Goal: Task Accomplishment & Management: Manage account settings

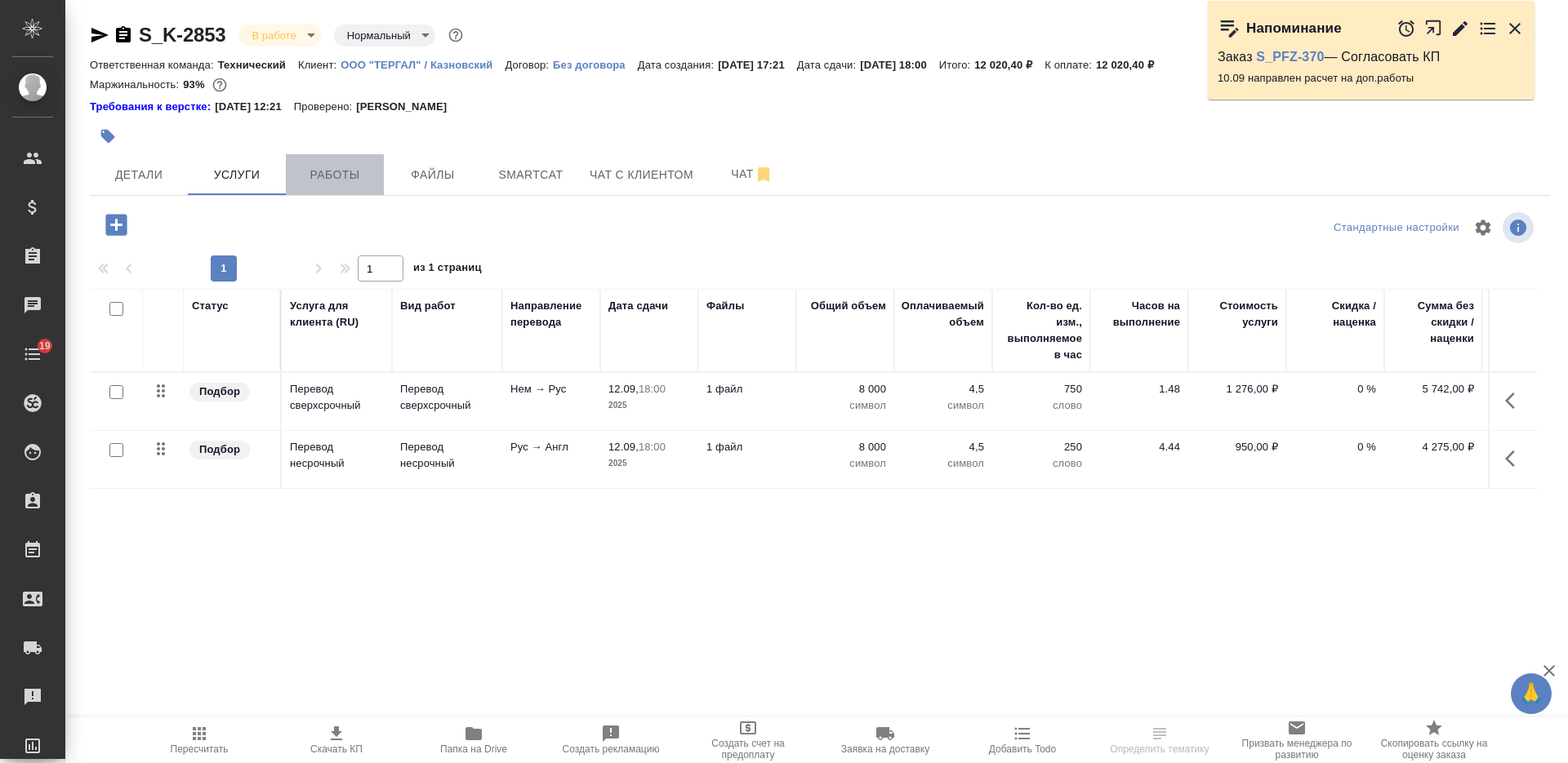
click at [321, 187] on button "Работы" at bounding box center [334, 174] width 98 height 40
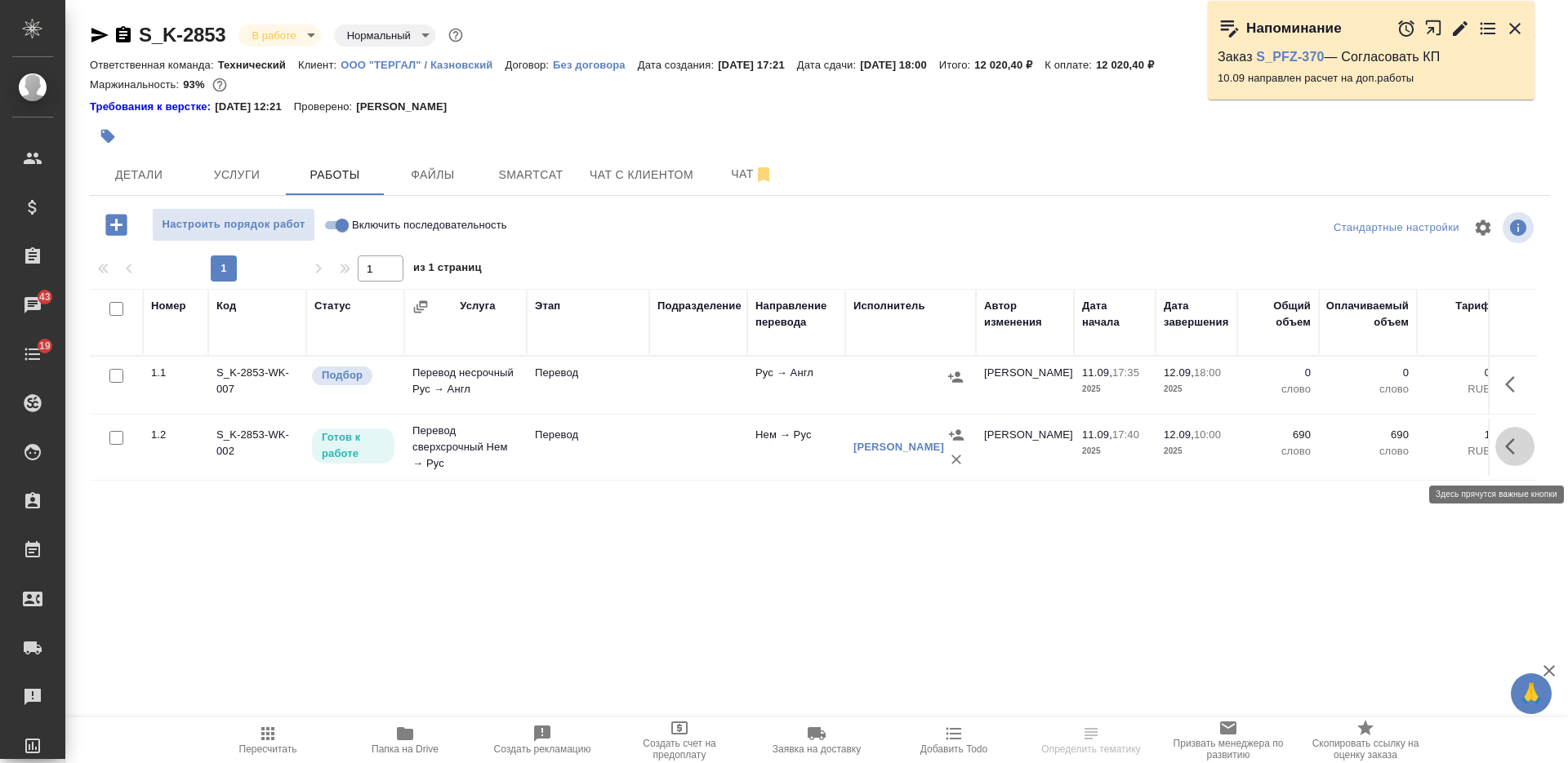
click at [1513, 448] on icon "button" at bounding box center [1511, 447] width 10 height 17
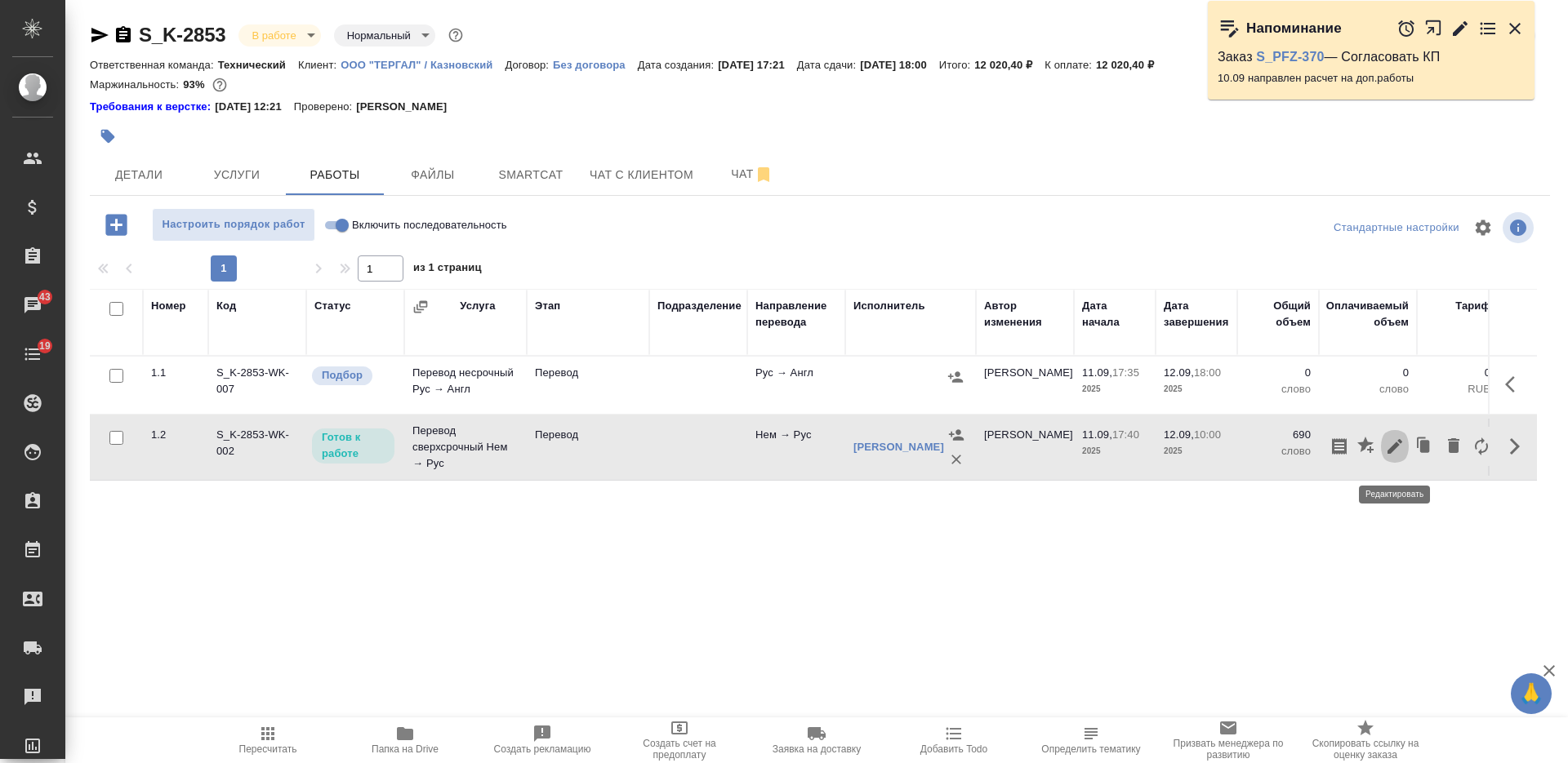
click at [1398, 451] on icon "button" at bounding box center [1395, 447] width 20 height 20
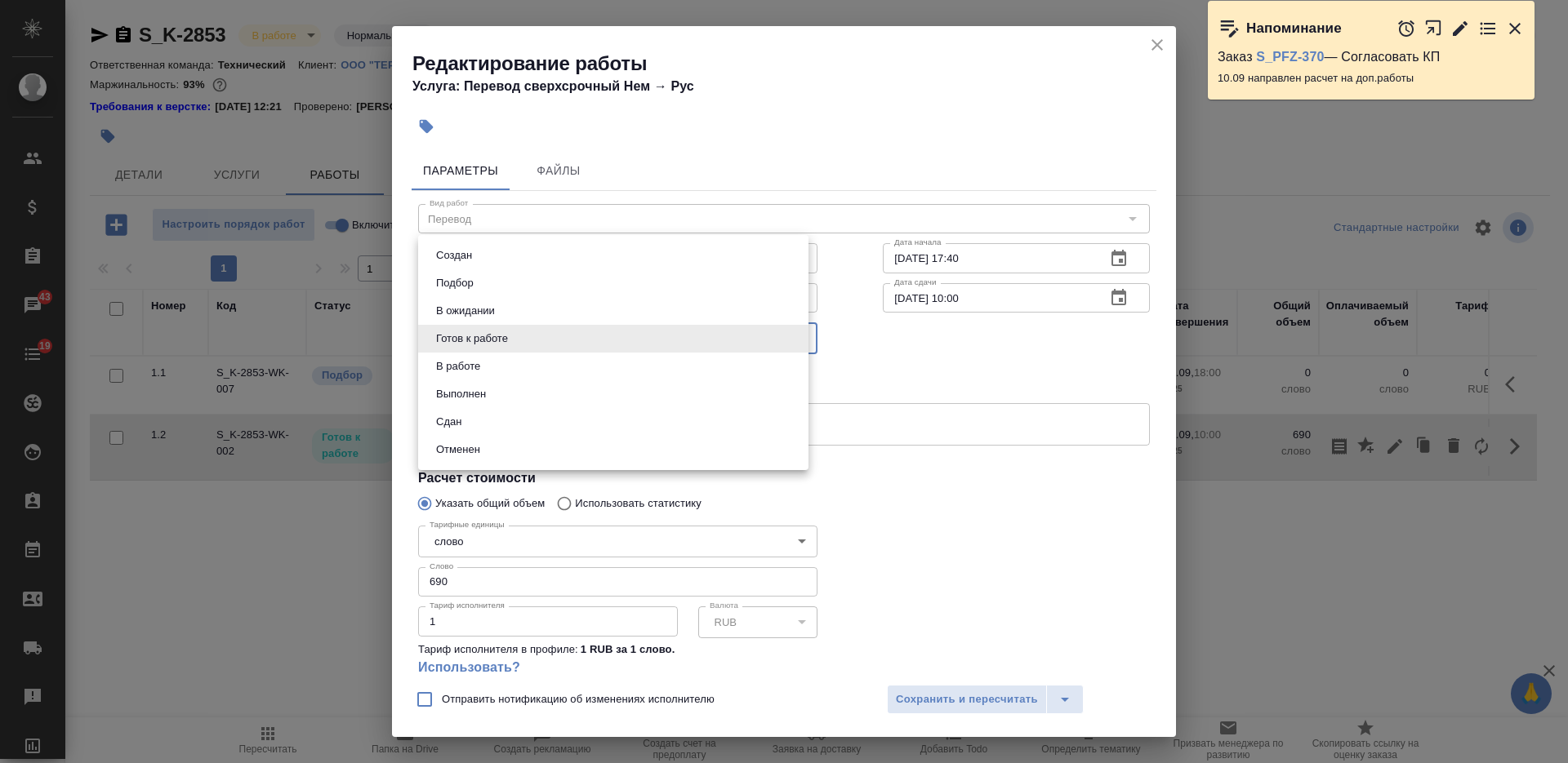
click at [630, 350] on body "🙏 .cls-1 fill:#fff; AWATERA Nikiforova Valeria Клиенты Спецификации Заказы 43 Ч…" at bounding box center [784, 382] width 1568 height 763
click at [592, 364] on li "В работе" at bounding box center [613, 367] width 391 height 28
type input "inProgress"
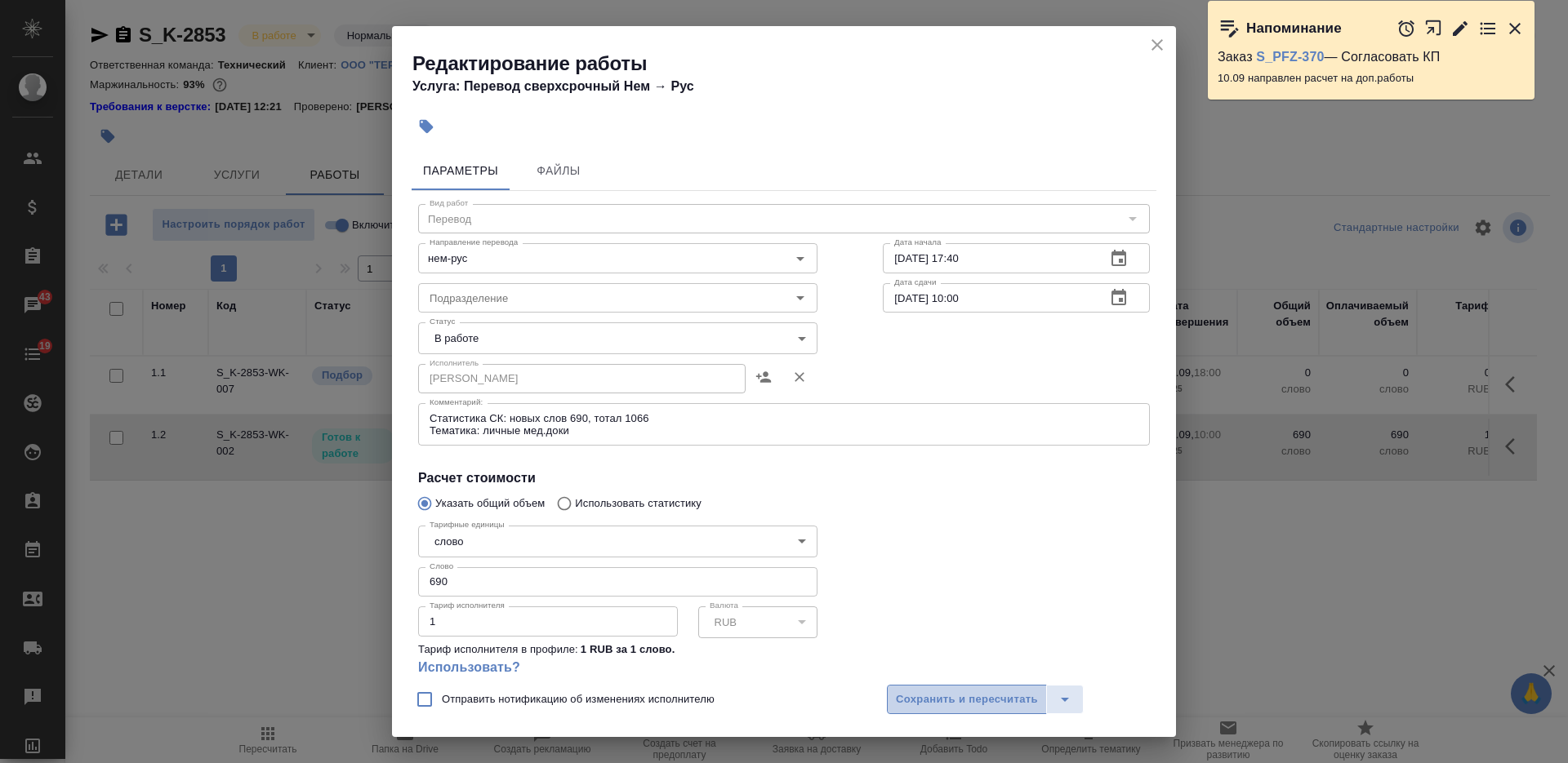
click at [925, 696] on span "Сохранить и пересчитать" at bounding box center [967, 700] width 142 height 19
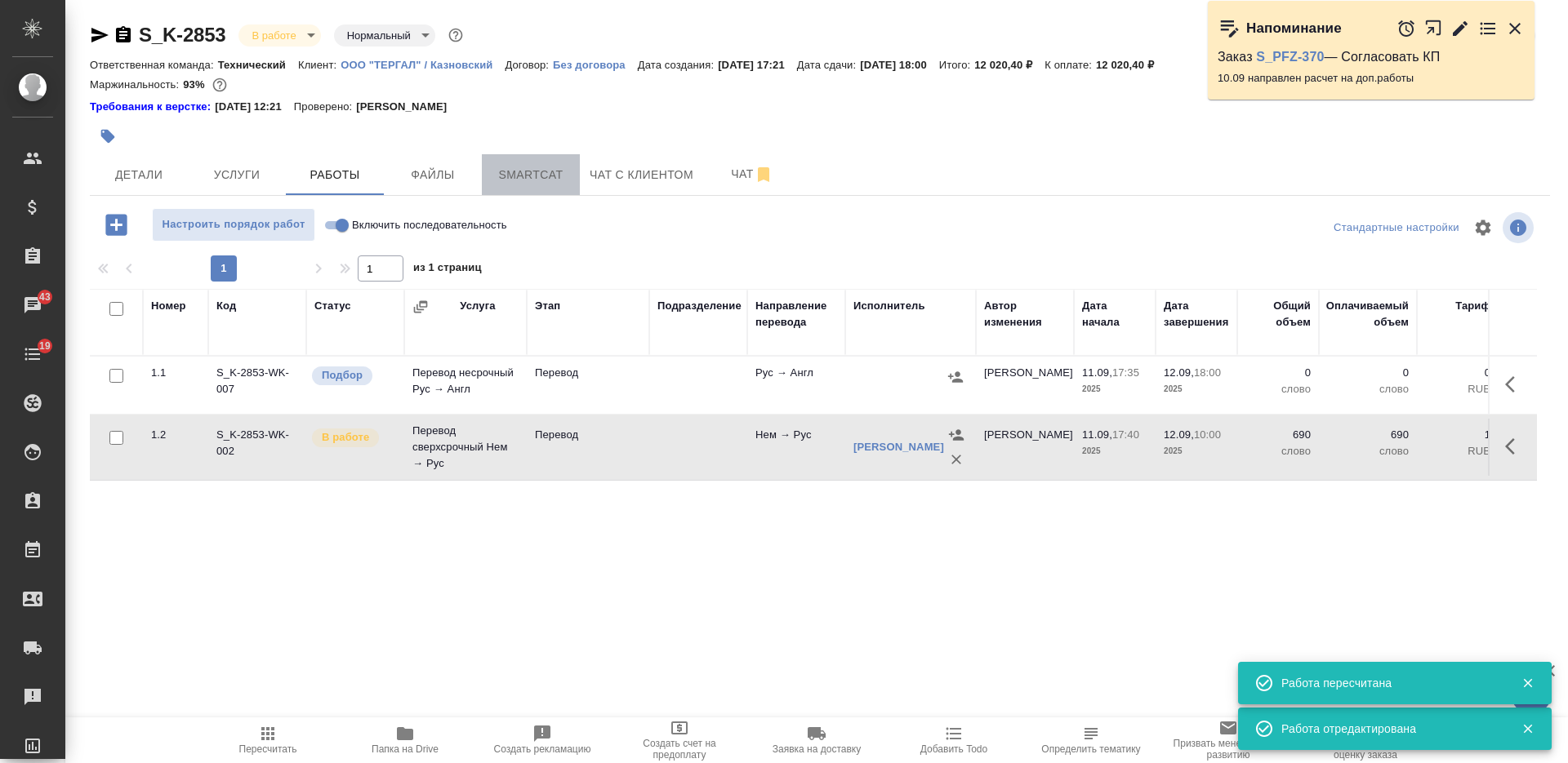
click at [505, 178] on span "Smartcat" at bounding box center [532, 174] width 79 height 21
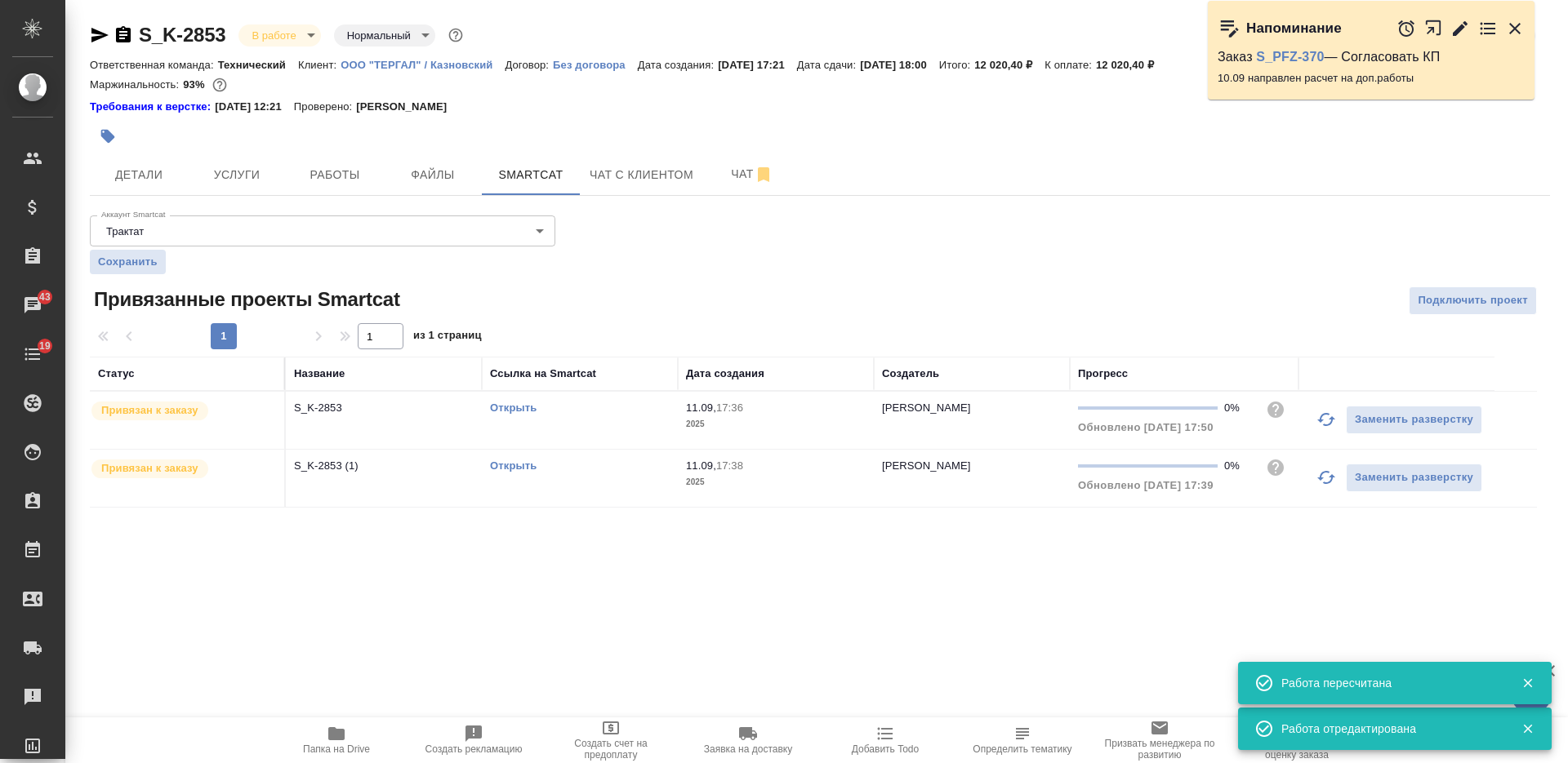
click at [521, 410] on link "Открыть" at bounding box center [513, 408] width 46 height 12
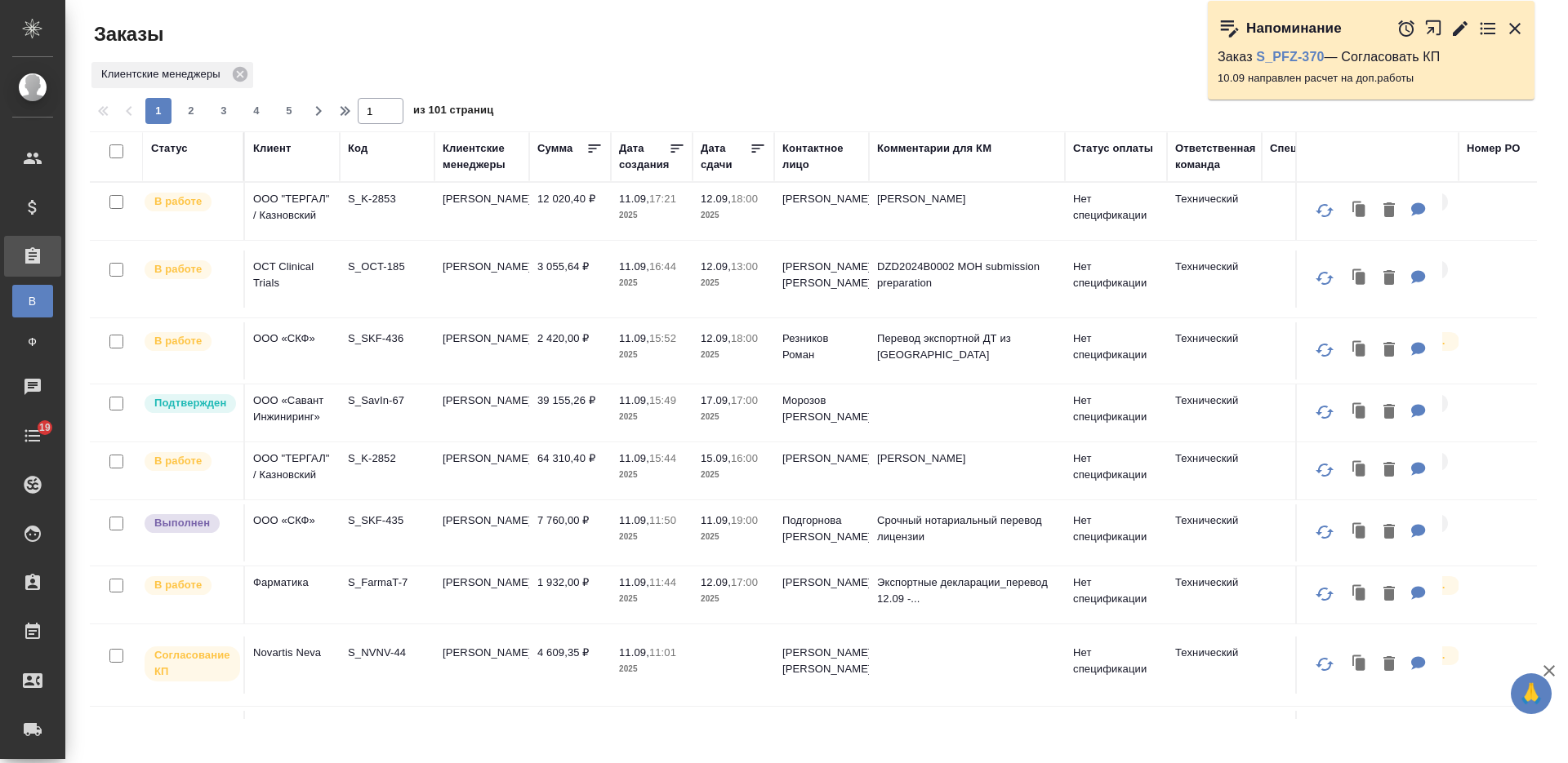
click at [178, 154] on div "Статус" at bounding box center [169, 148] width 36 height 17
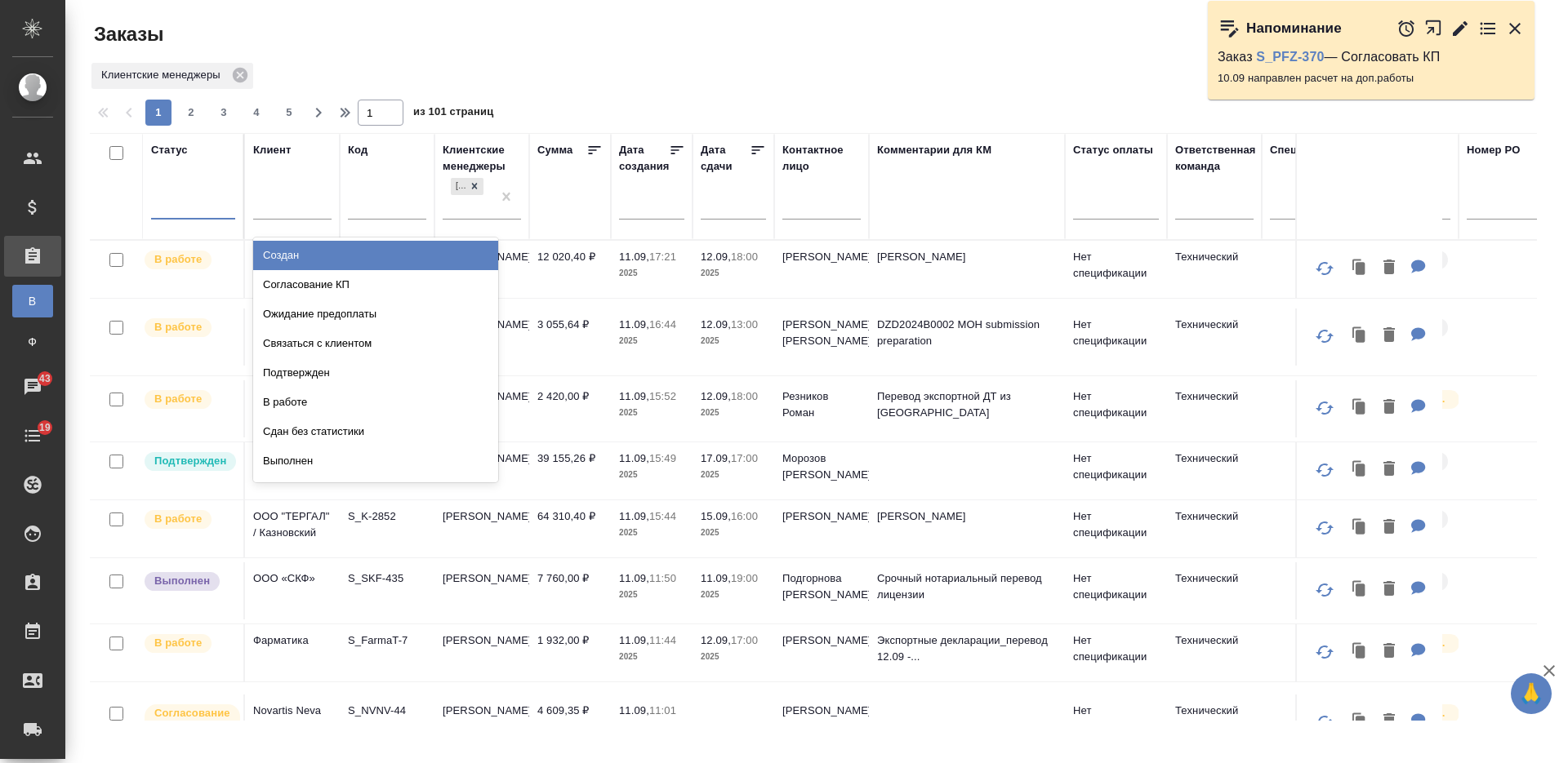
click at [200, 200] on div at bounding box center [192, 203] width 84 height 24
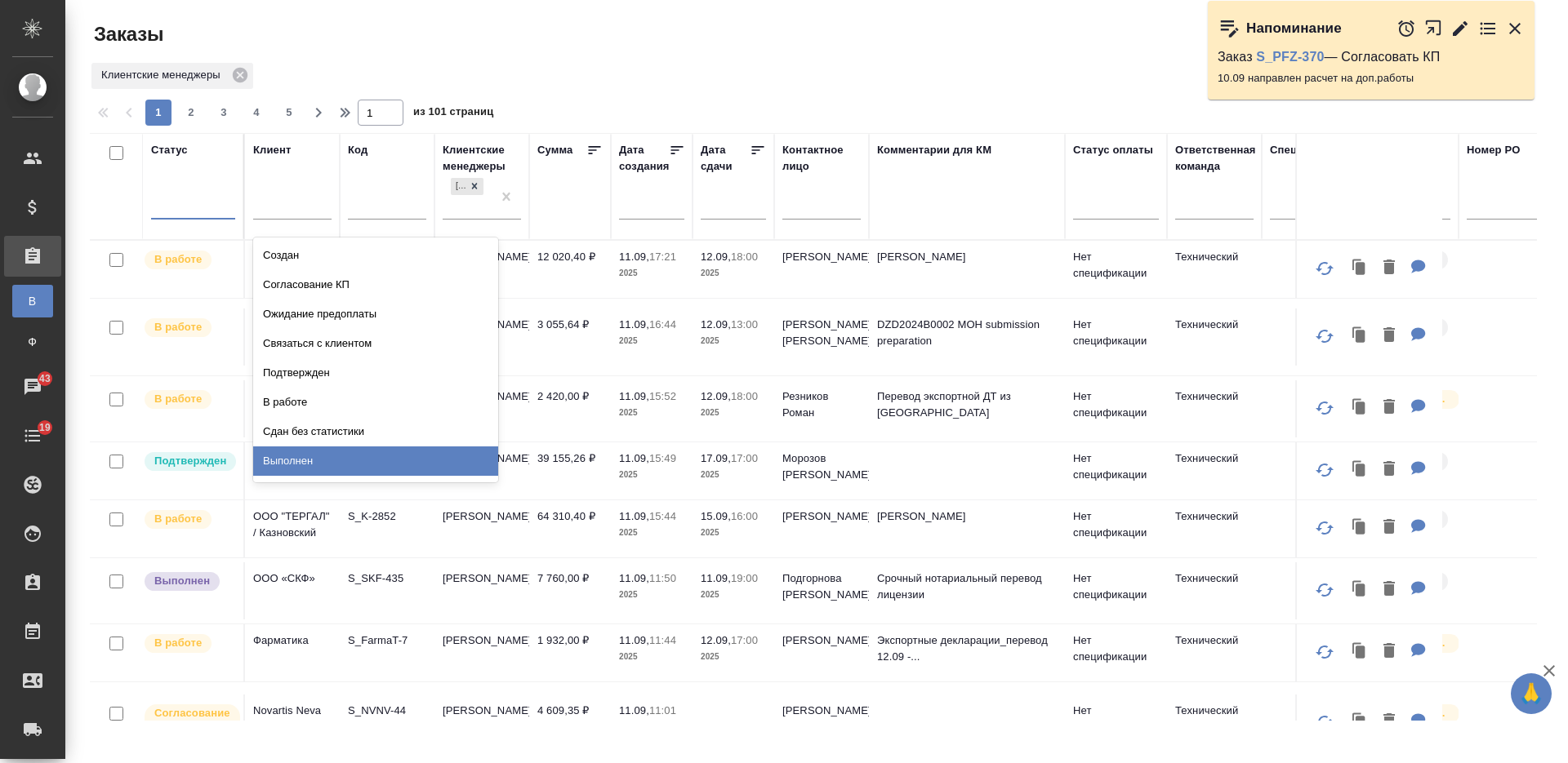
click at [443, 458] on div "Выполнен" at bounding box center [376, 461] width 245 height 30
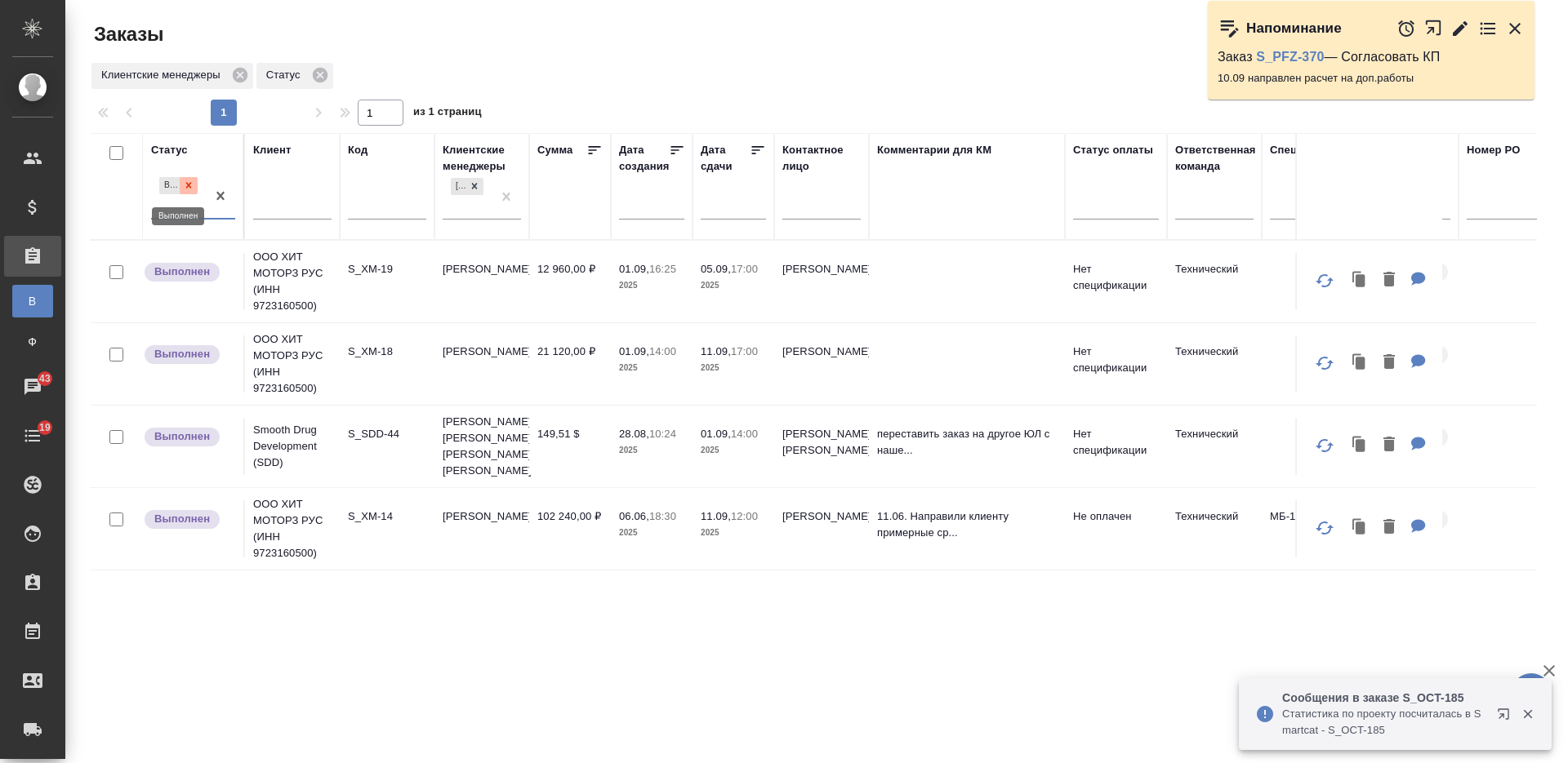
click at [192, 188] on icon at bounding box center [189, 185] width 12 height 12
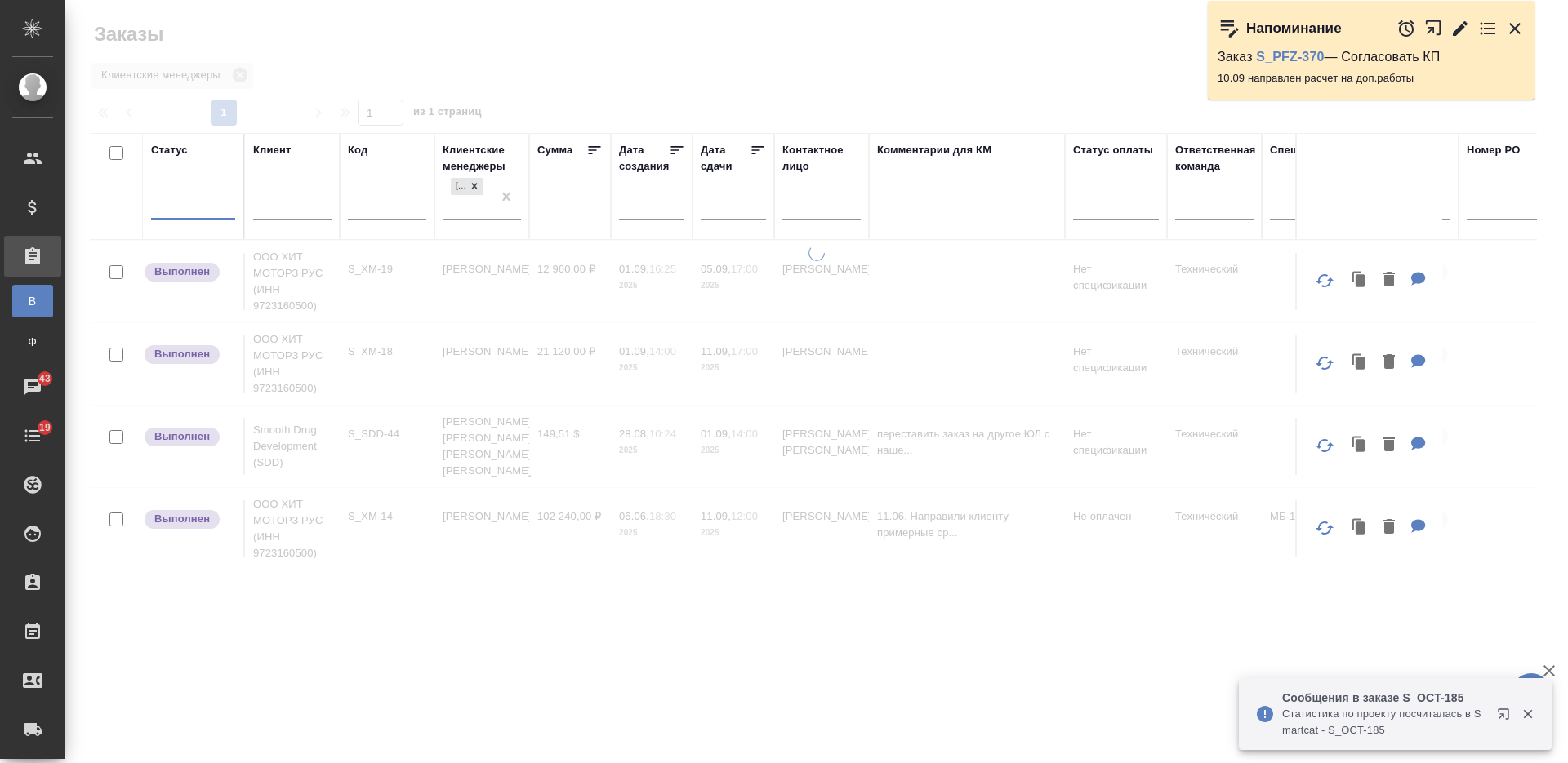
click at [748, 211] on input "text" at bounding box center [739, 205] width 55 height 23
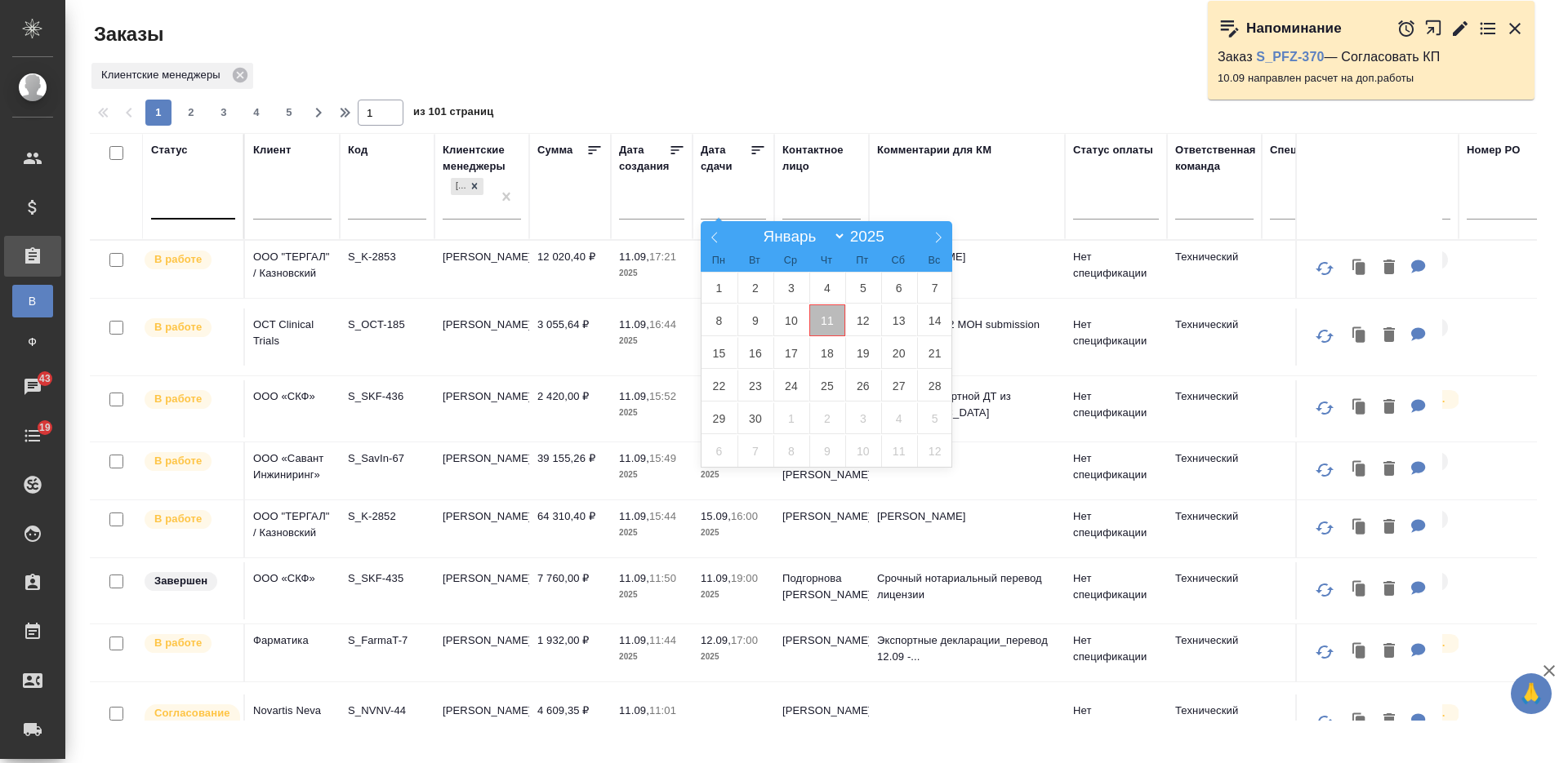
click at [827, 314] on span "11" at bounding box center [827, 320] width 36 height 32
type div "2025-09-10T21:00:00.000Z"
click at [858, 319] on span "12" at bounding box center [863, 320] width 36 height 32
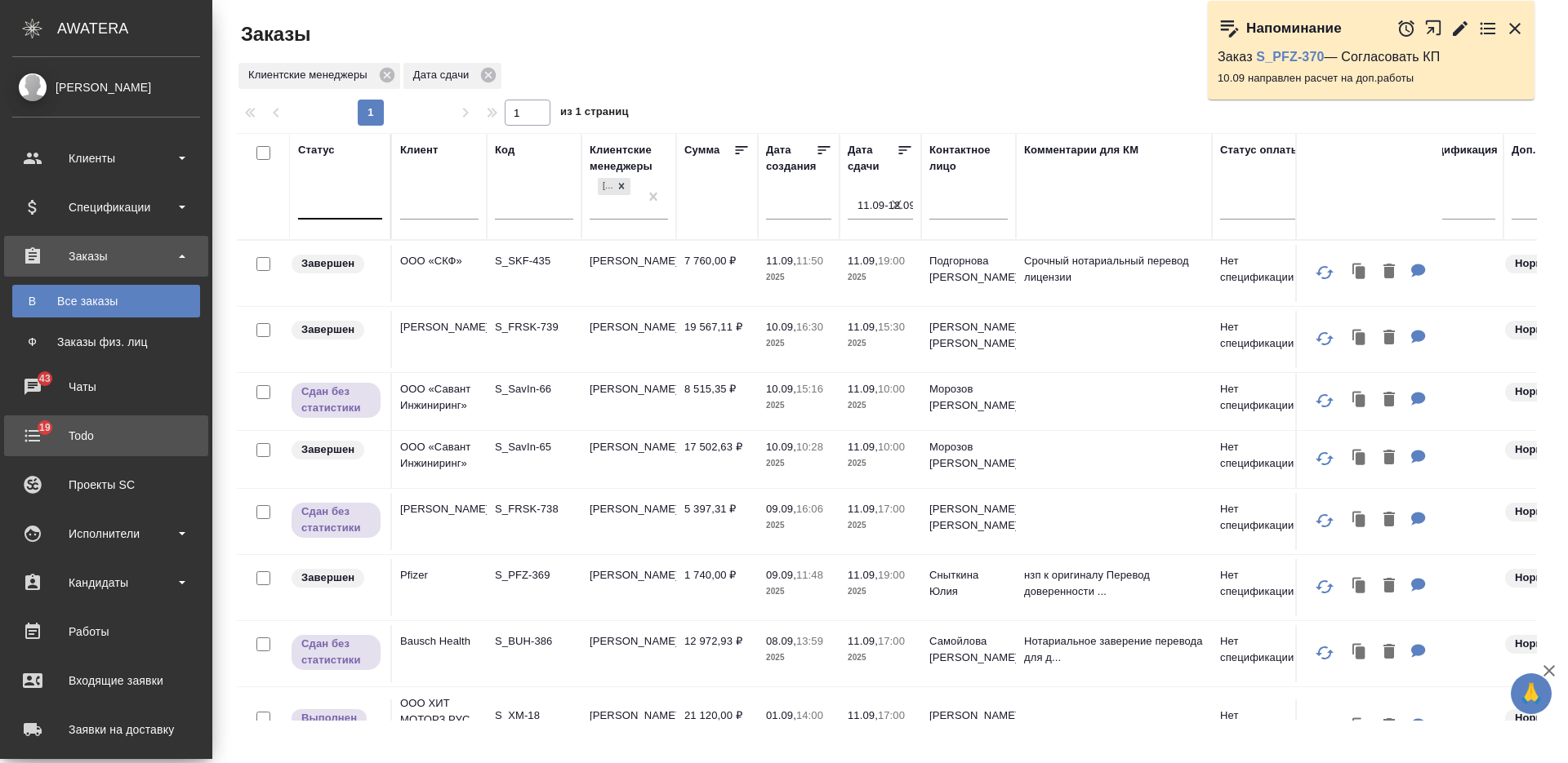
click at [40, 434] on div "Todo" at bounding box center [106, 436] width 188 height 25
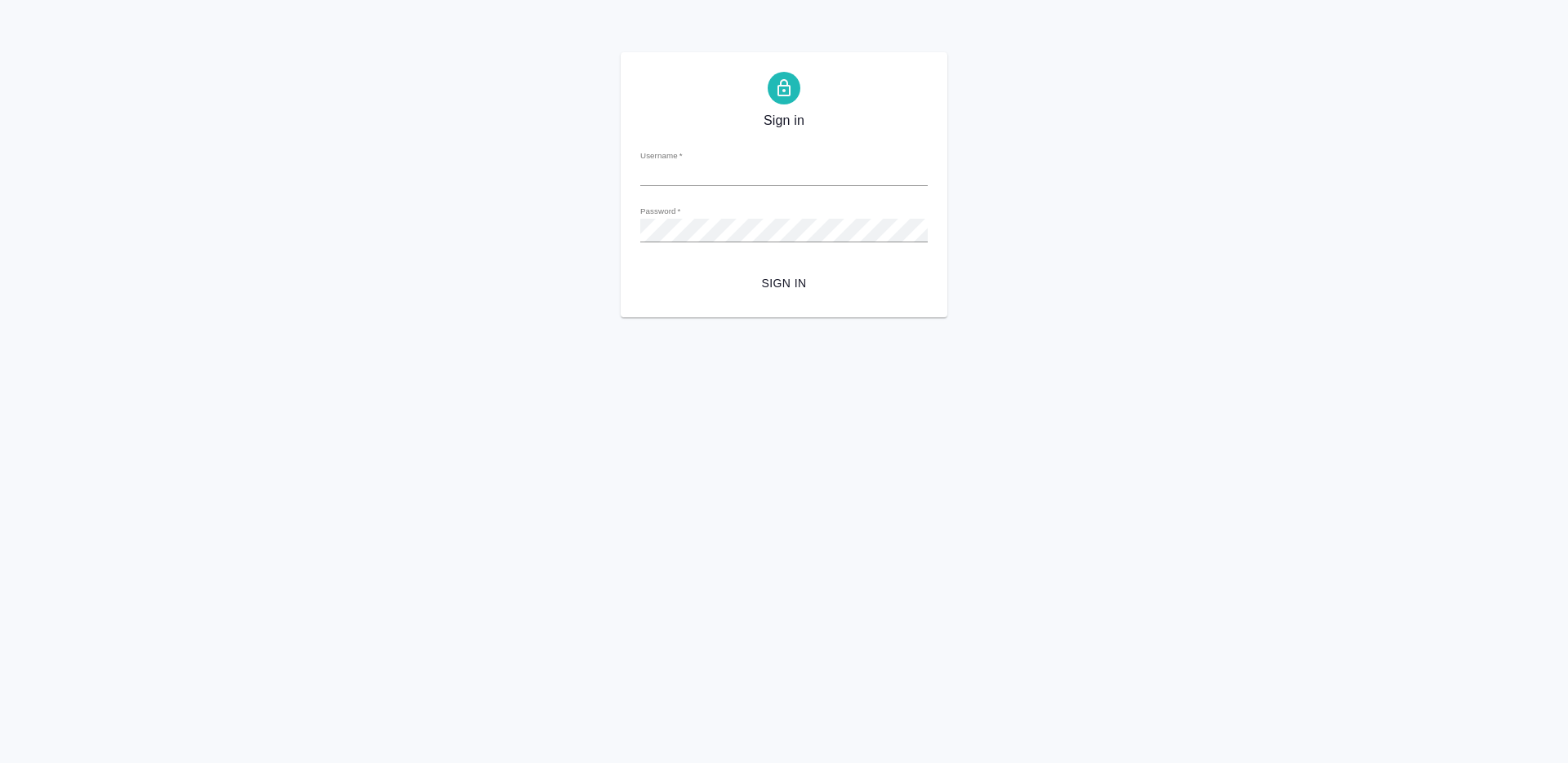
type input "[PERSON_NAME][EMAIL_ADDRESS][DOMAIN_NAME]"
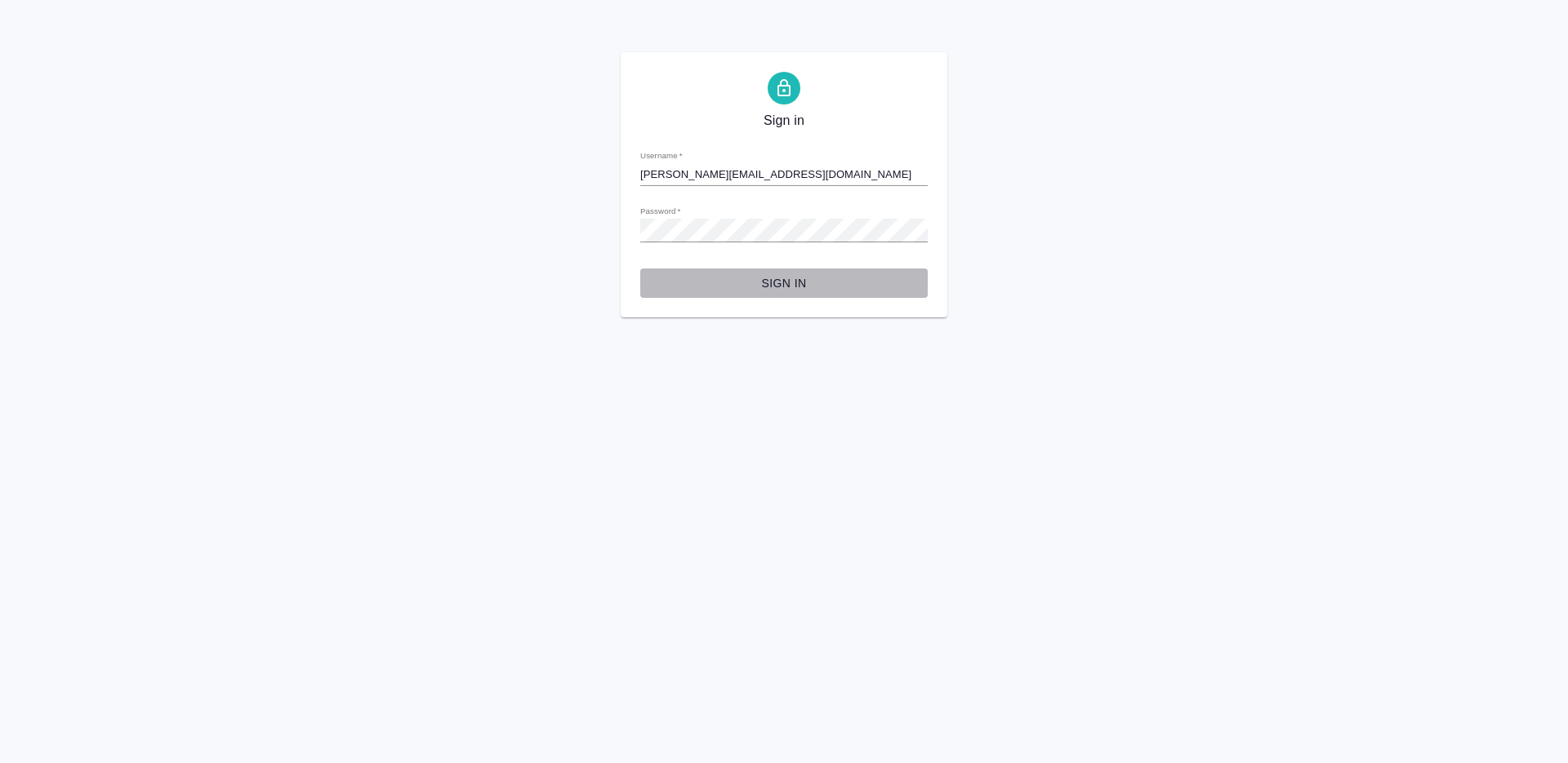
click at [784, 269] on button "Sign in" at bounding box center [784, 284] width 288 height 31
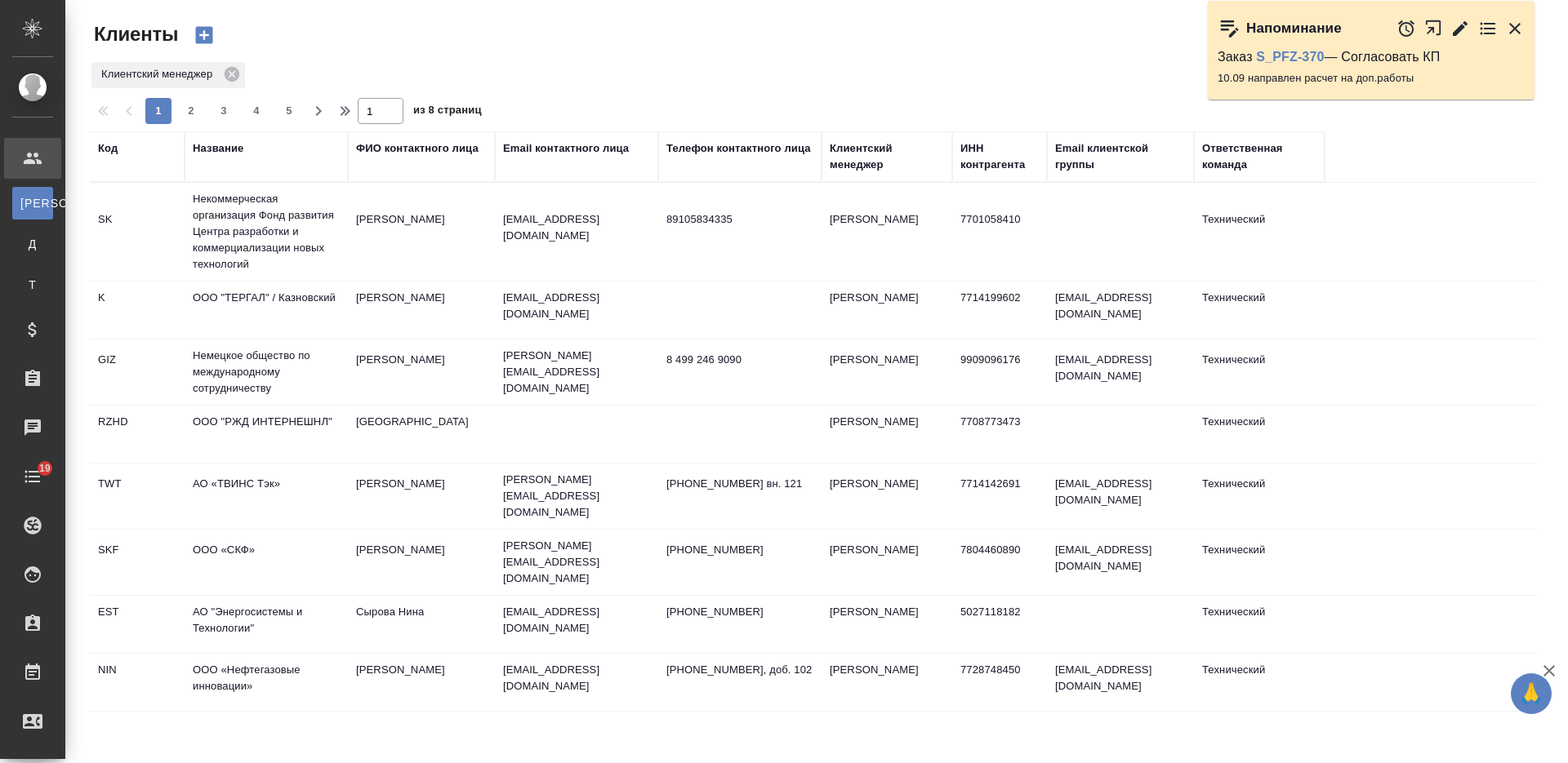
select select "RU"
